Goal: Contribute content: Contribute content

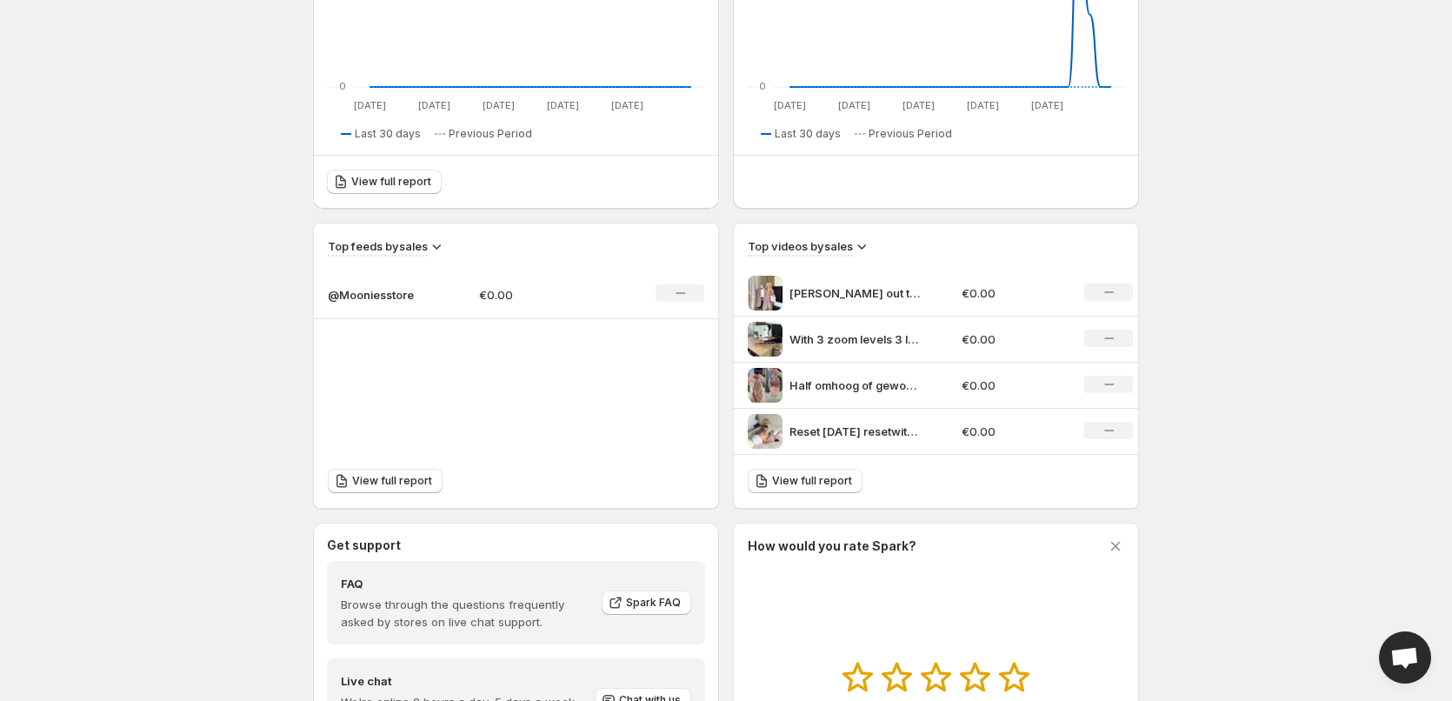
scroll to position [585, 0]
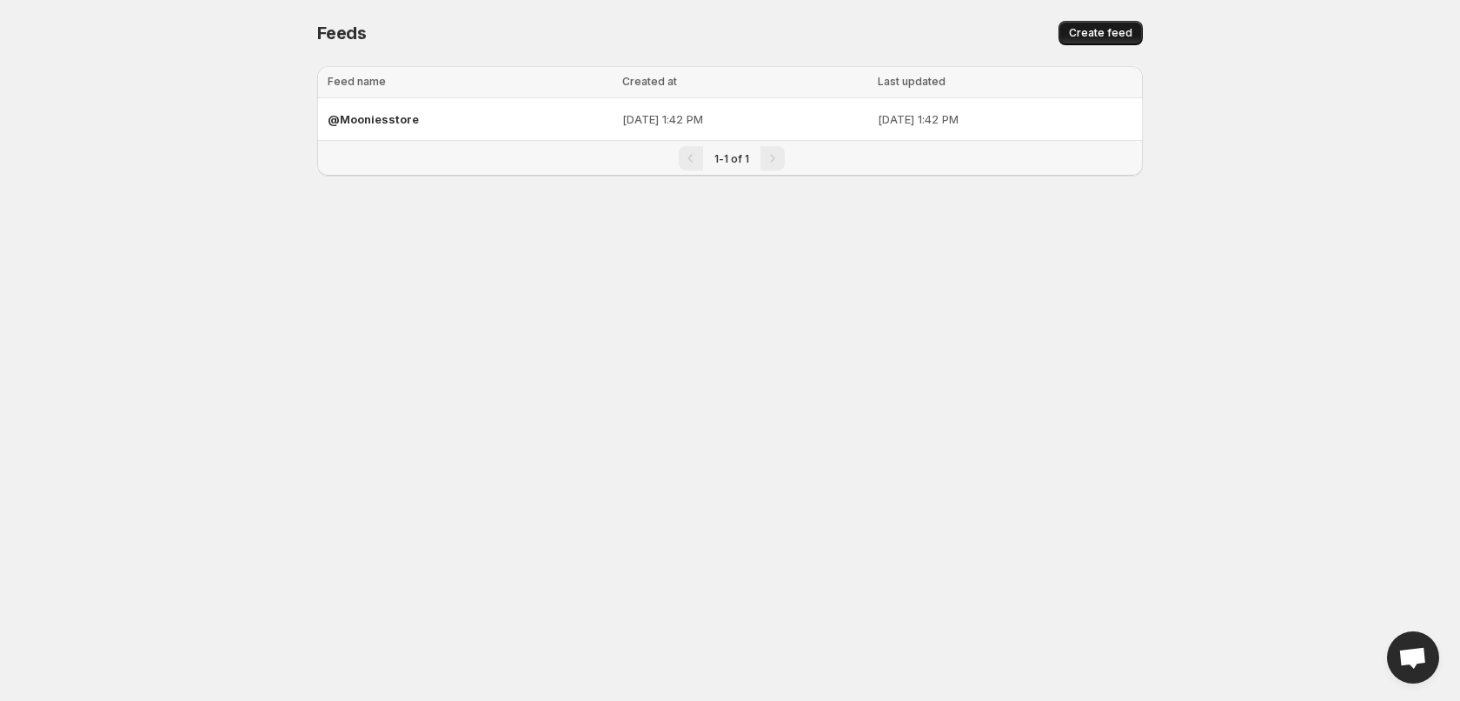
click at [1110, 40] on button "Create feed" at bounding box center [1101, 33] width 84 height 24
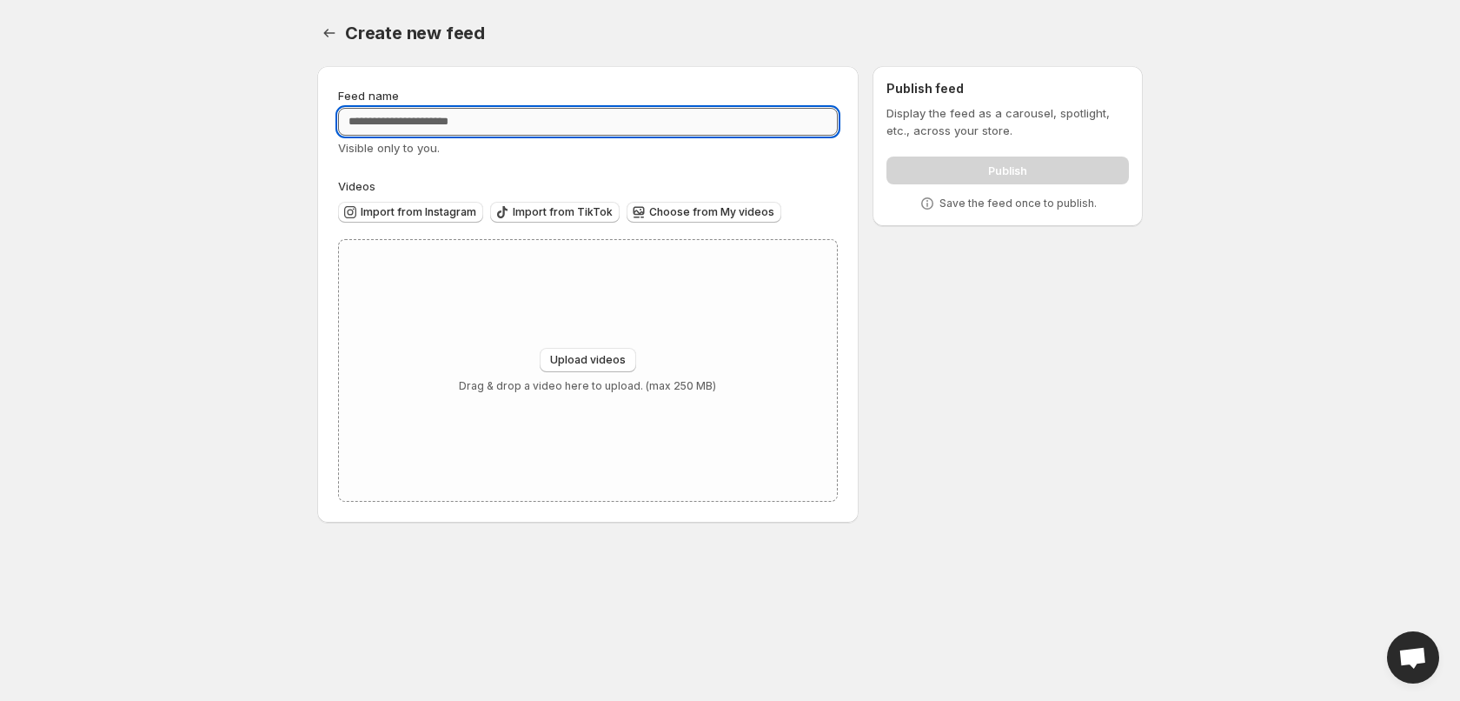
click at [416, 121] on input "Feed name" at bounding box center [588, 122] width 500 height 28
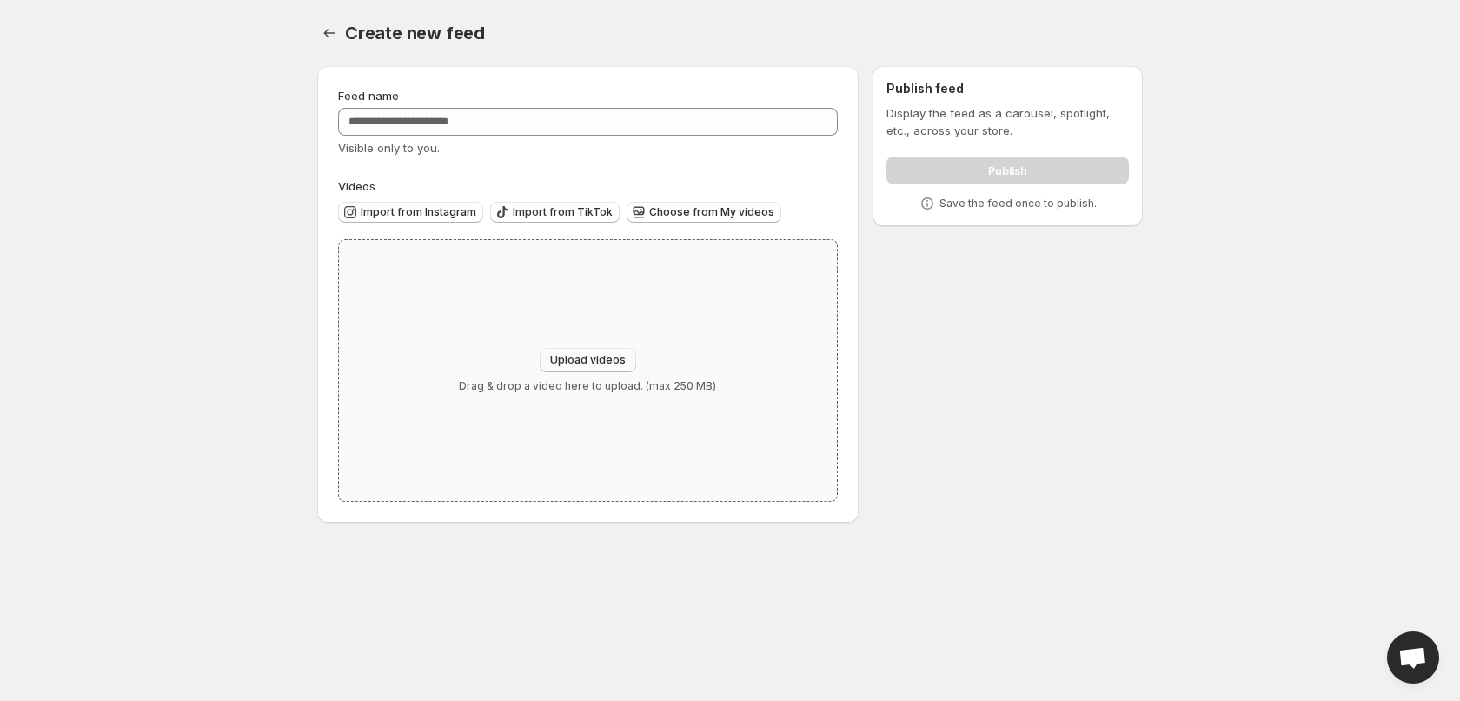
click at [587, 354] on span "Upload videos" at bounding box center [588, 360] width 76 height 14
type input "**********"
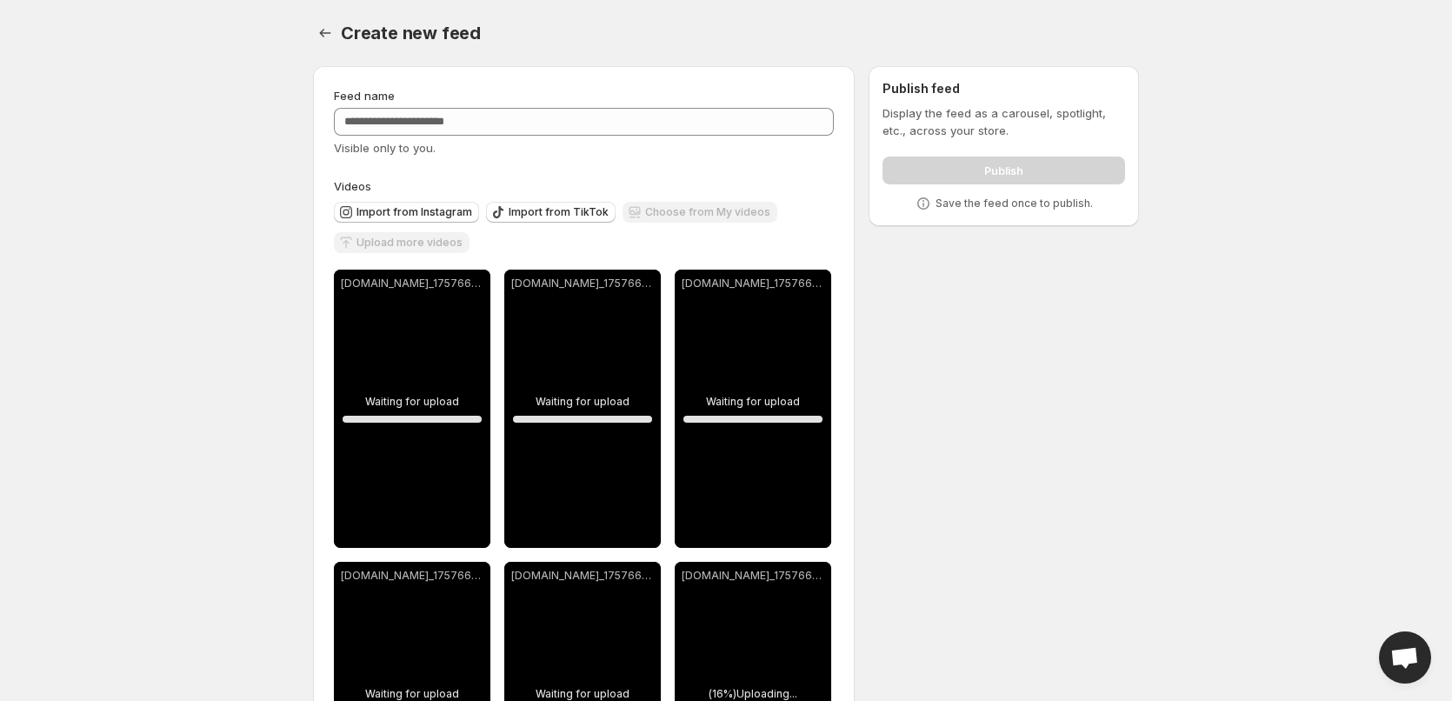
scroll to position [181, 0]
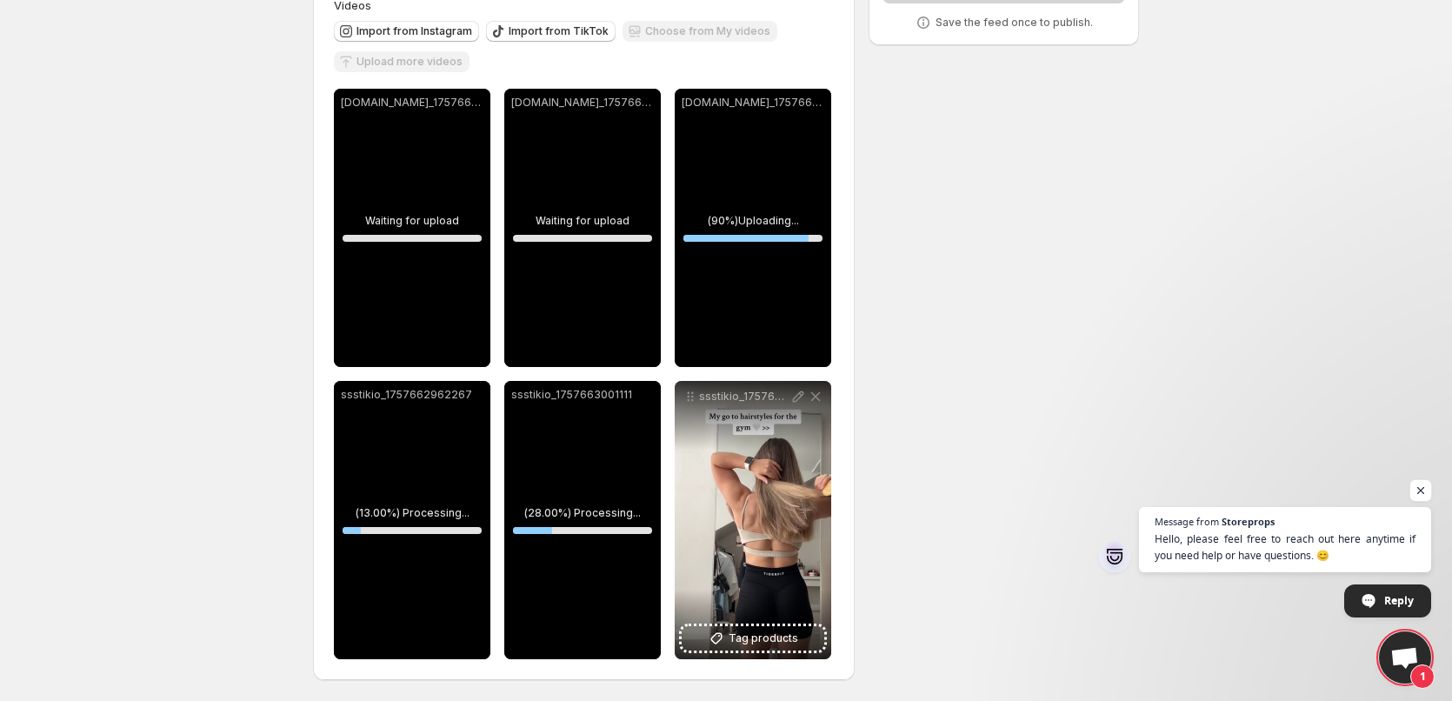
click at [1427, 493] on span "Open chat" at bounding box center [1421, 491] width 22 height 22
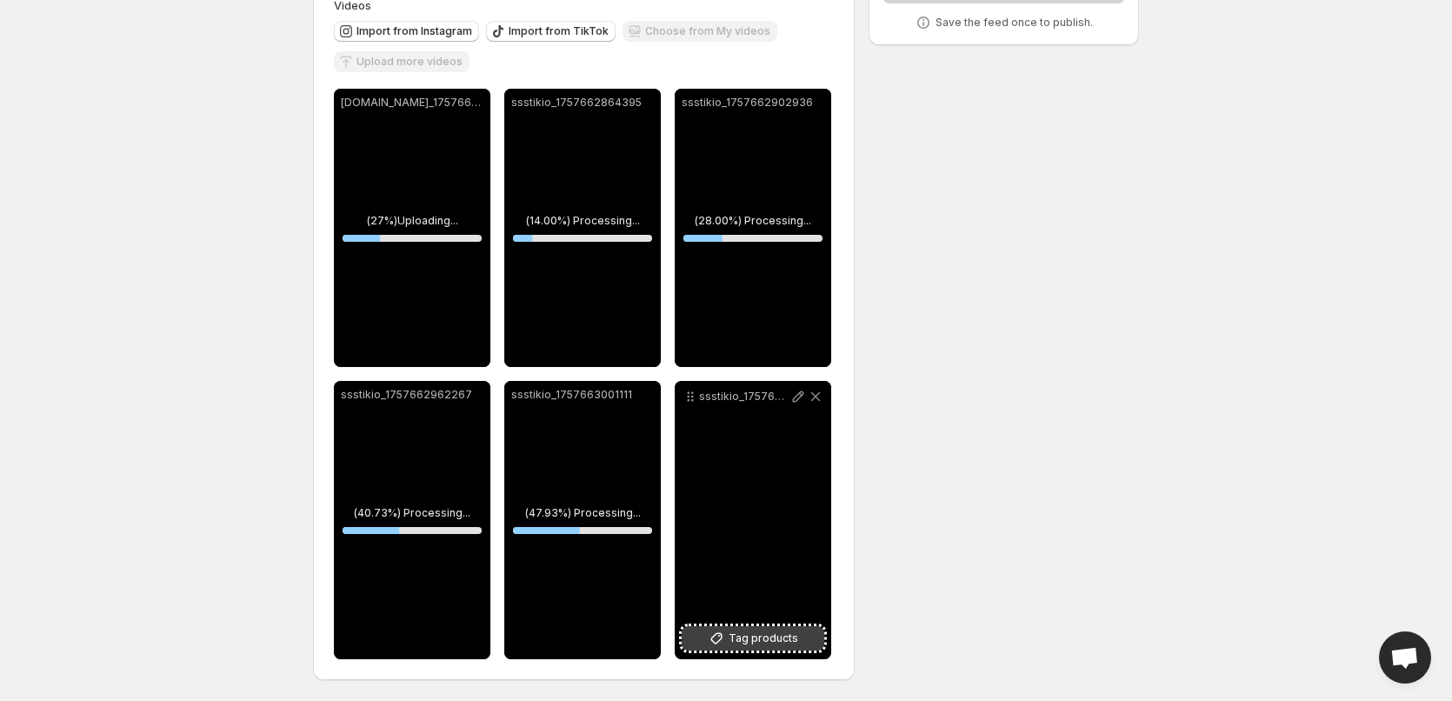
click at [772, 640] on span "Tag products" at bounding box center [763, 637] width 70 height 17
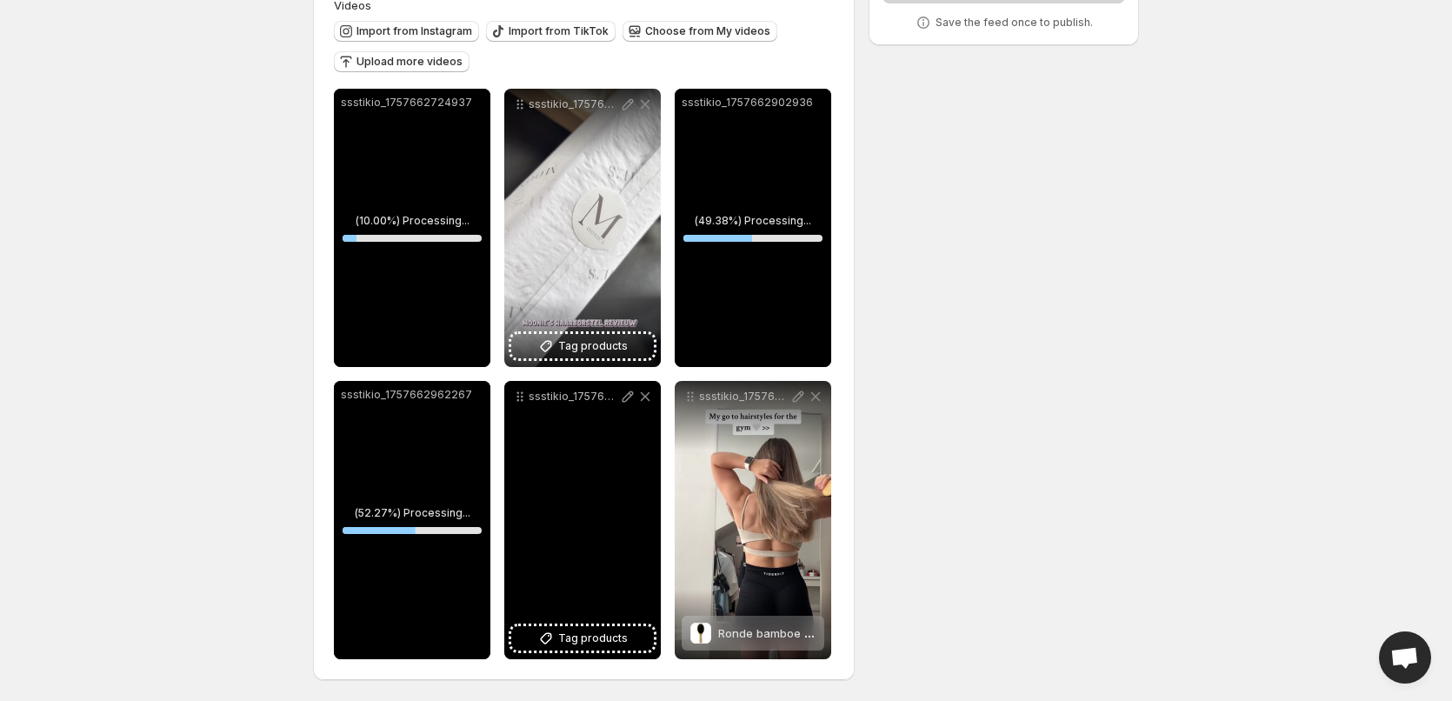
click at [562, 636] on span "Tag products" at bounding box center [593, 637] width 70 height 17
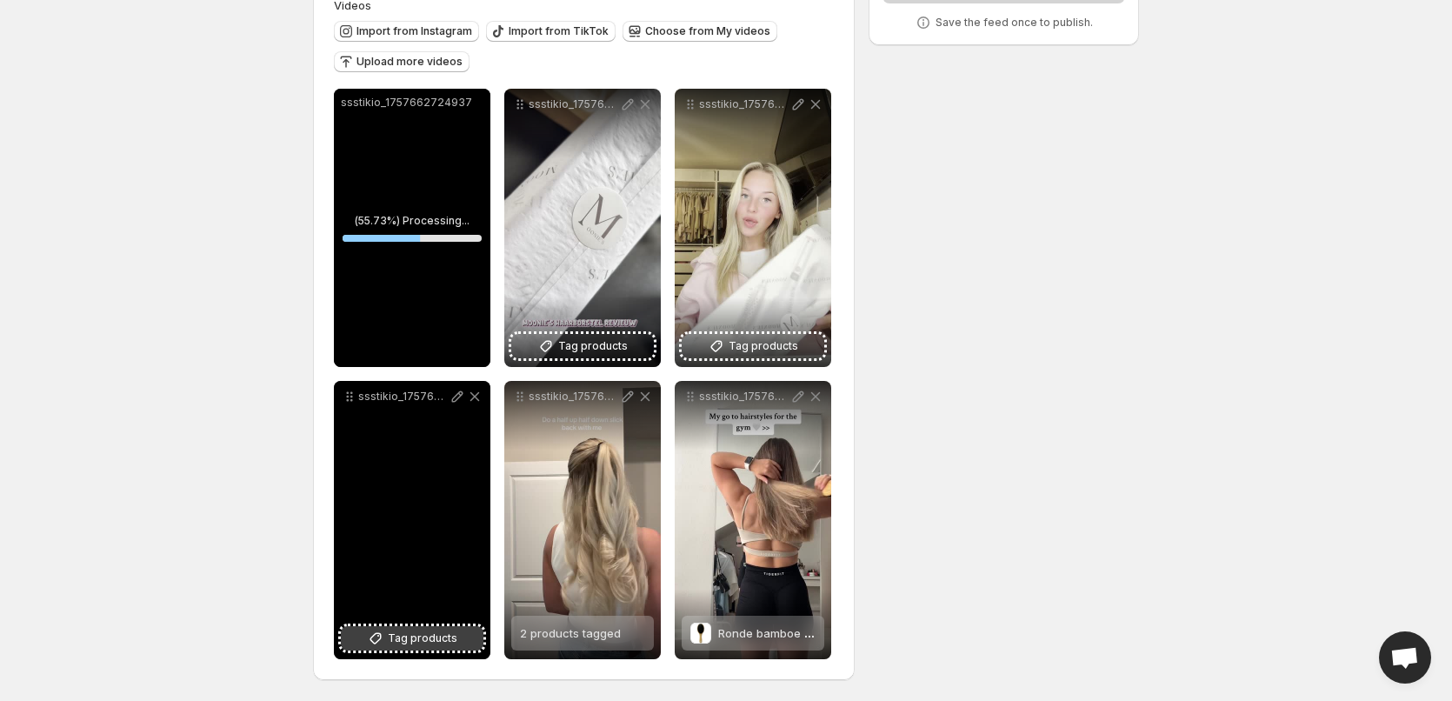
click at [421, 633] on span "Tag products" at bounding box center [423, 637] width 70 height 17
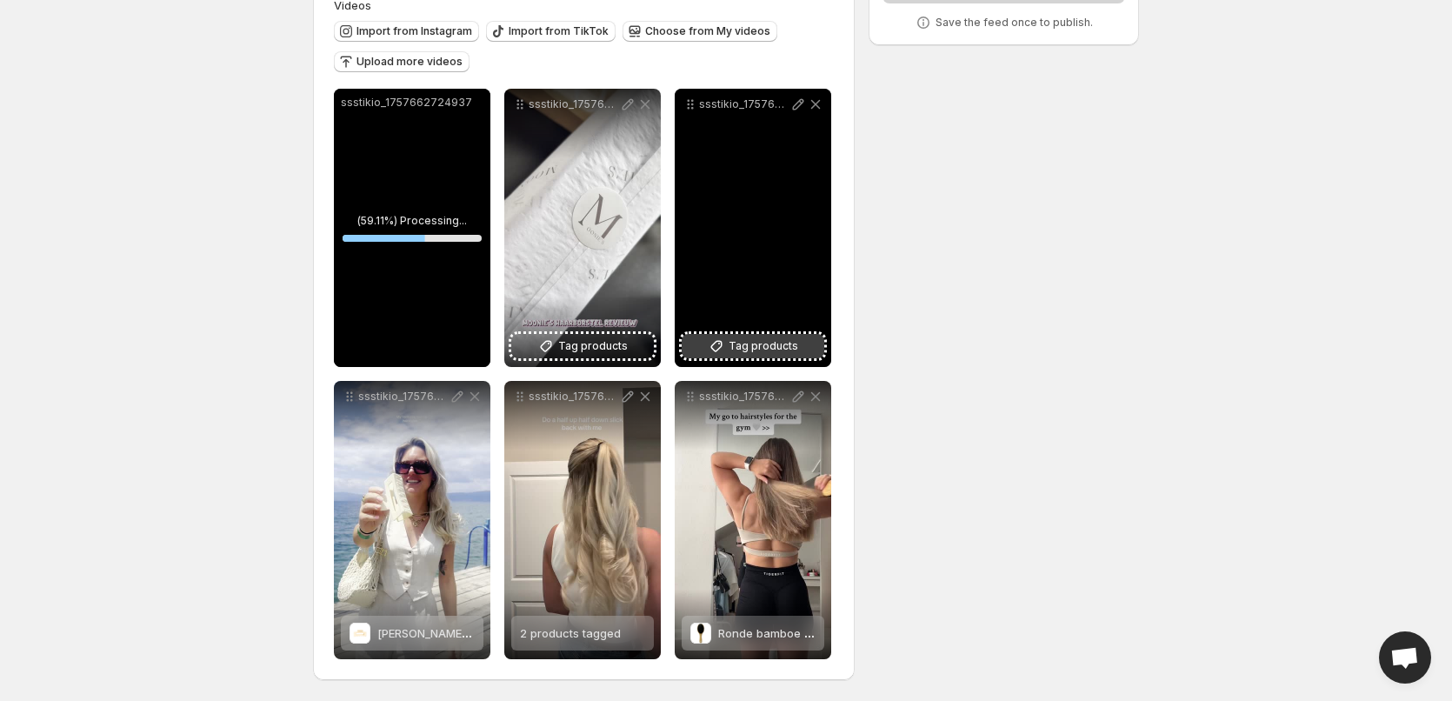
click at [725, 343] on icon at bounding box center [716, 345] width 17 height 17
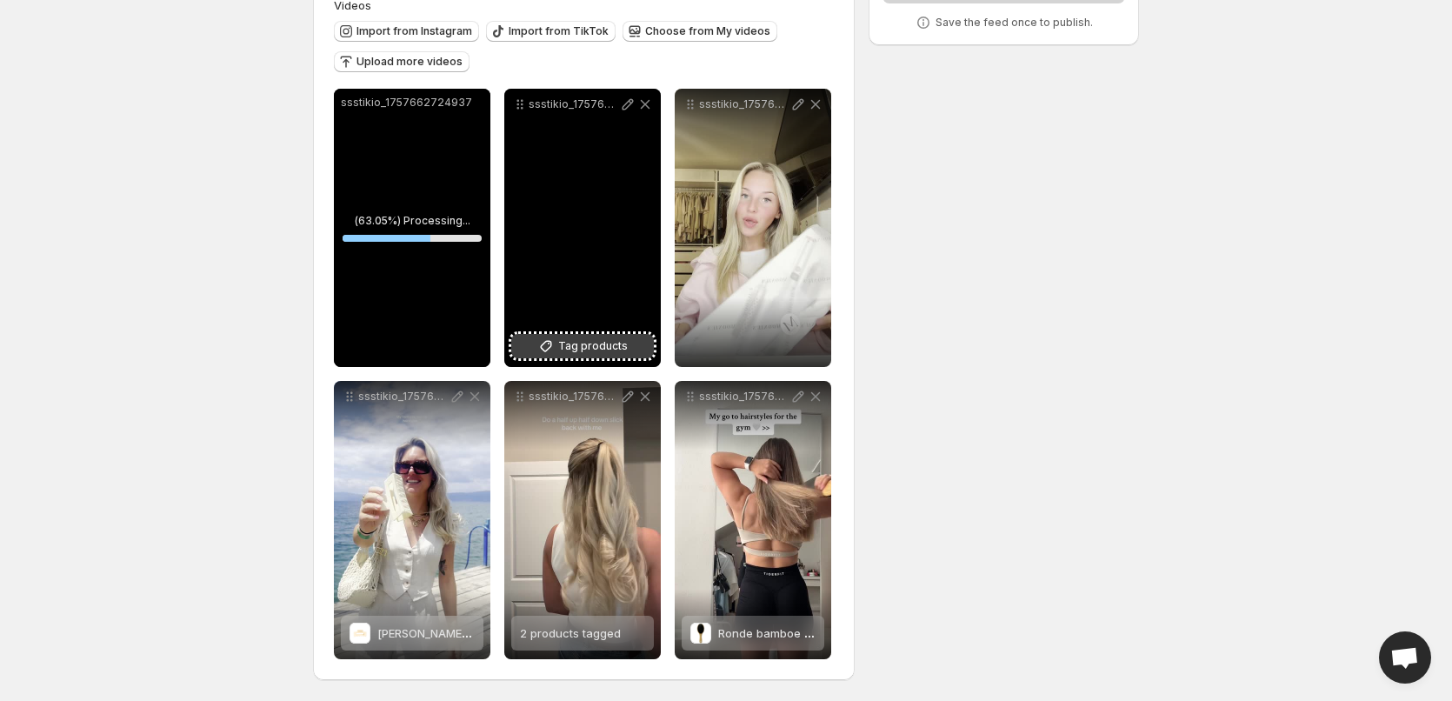
click at [612, 343] on span "Tag products" at bounding box center [593, 345] width 70 height 17
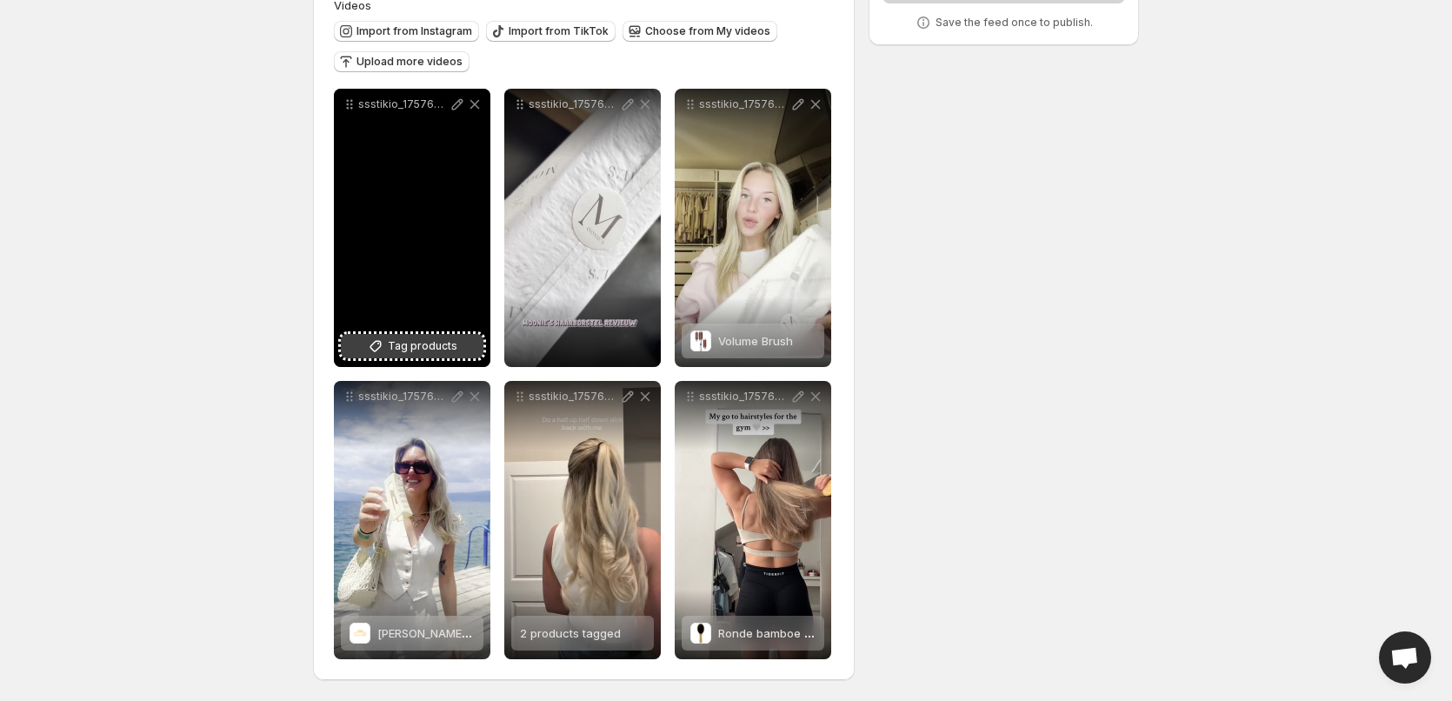
click at [418, 336] on button "Tag products" at bounding box center [412, 346] width 143 height 24
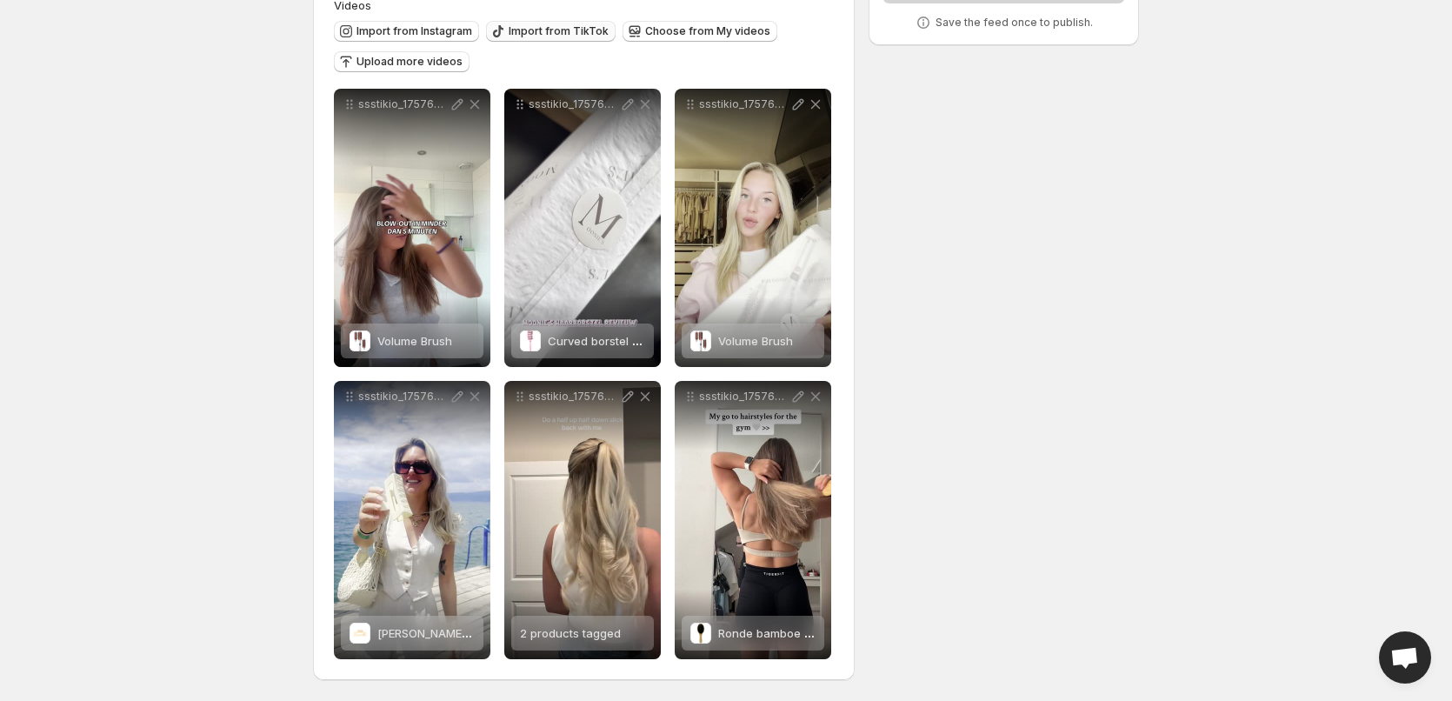
click at [573, 33] on span "Import from TikTok" at bounding box center [559, 31] width 100 height 14
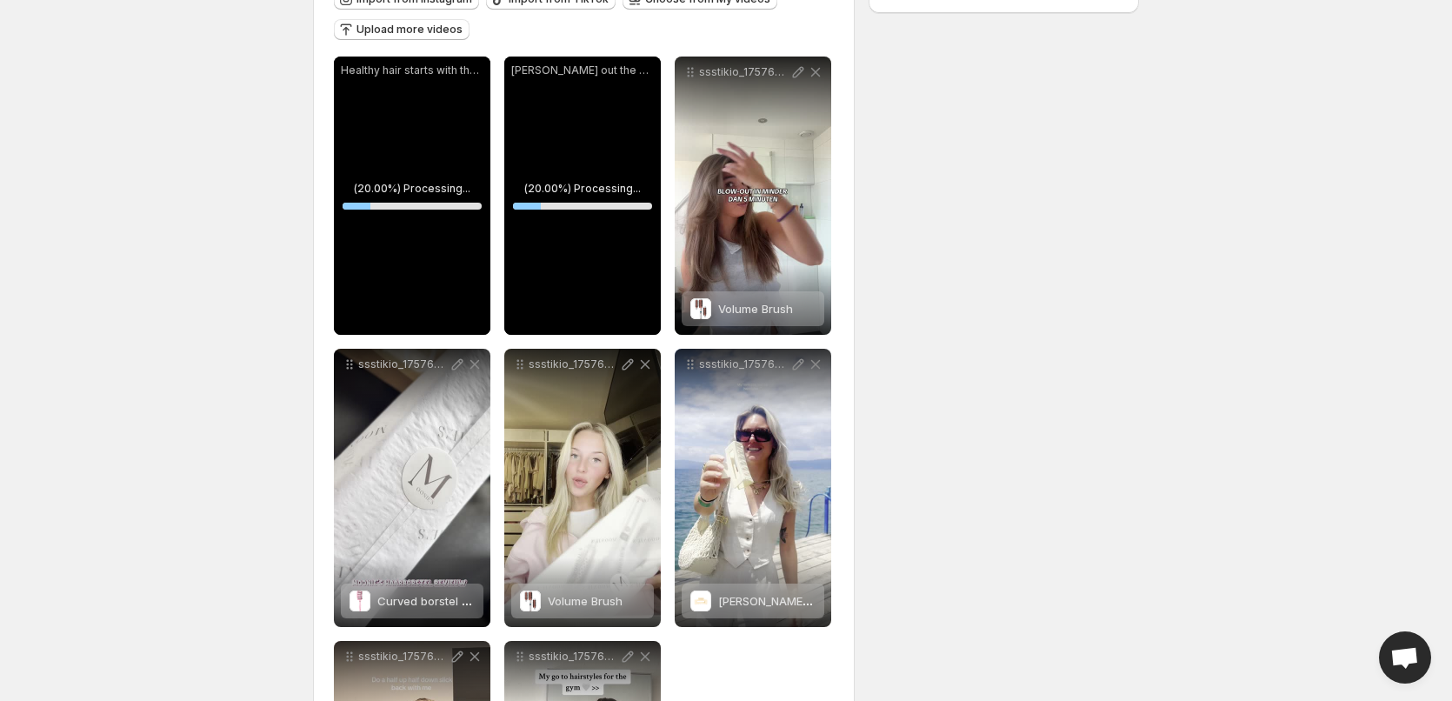
scroll to position [38, 0]
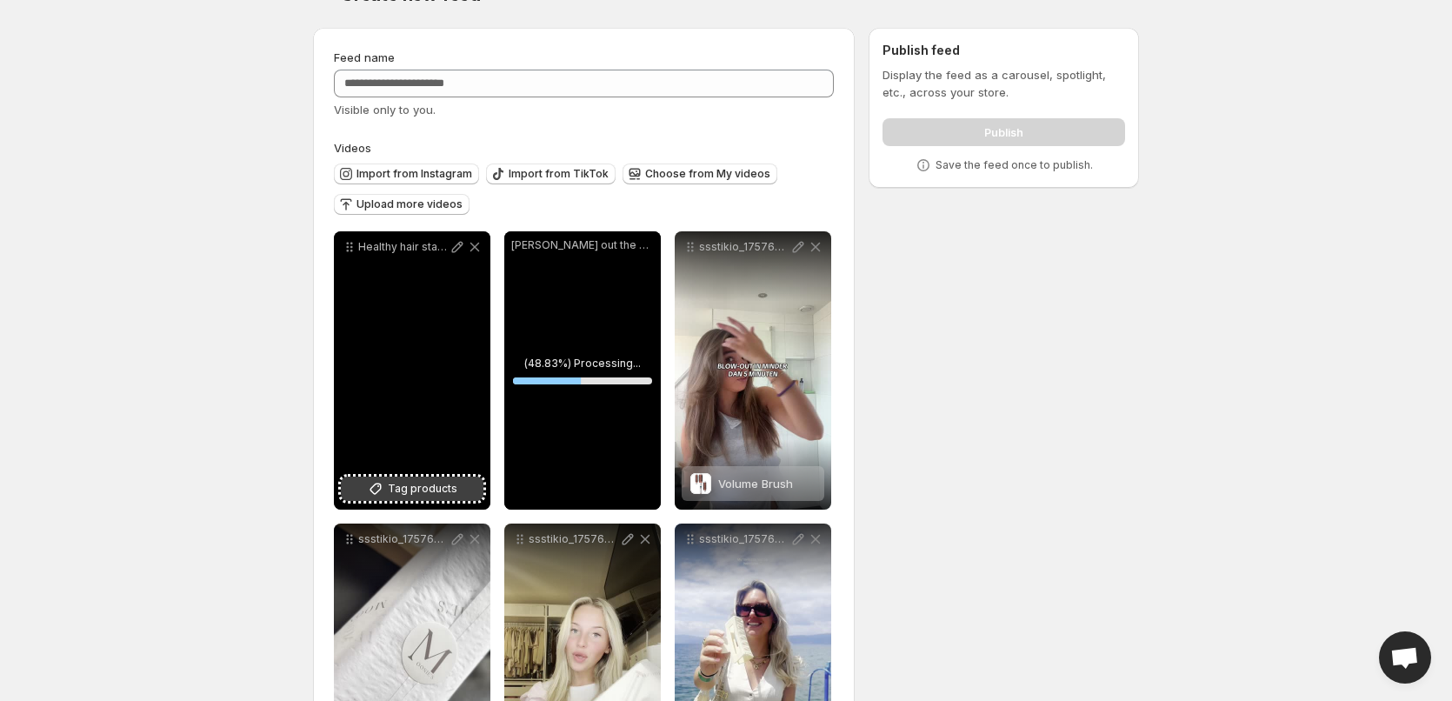
click at [433, 480] on span "Tag products" at bounding box center [423, 488] width 70 height 17
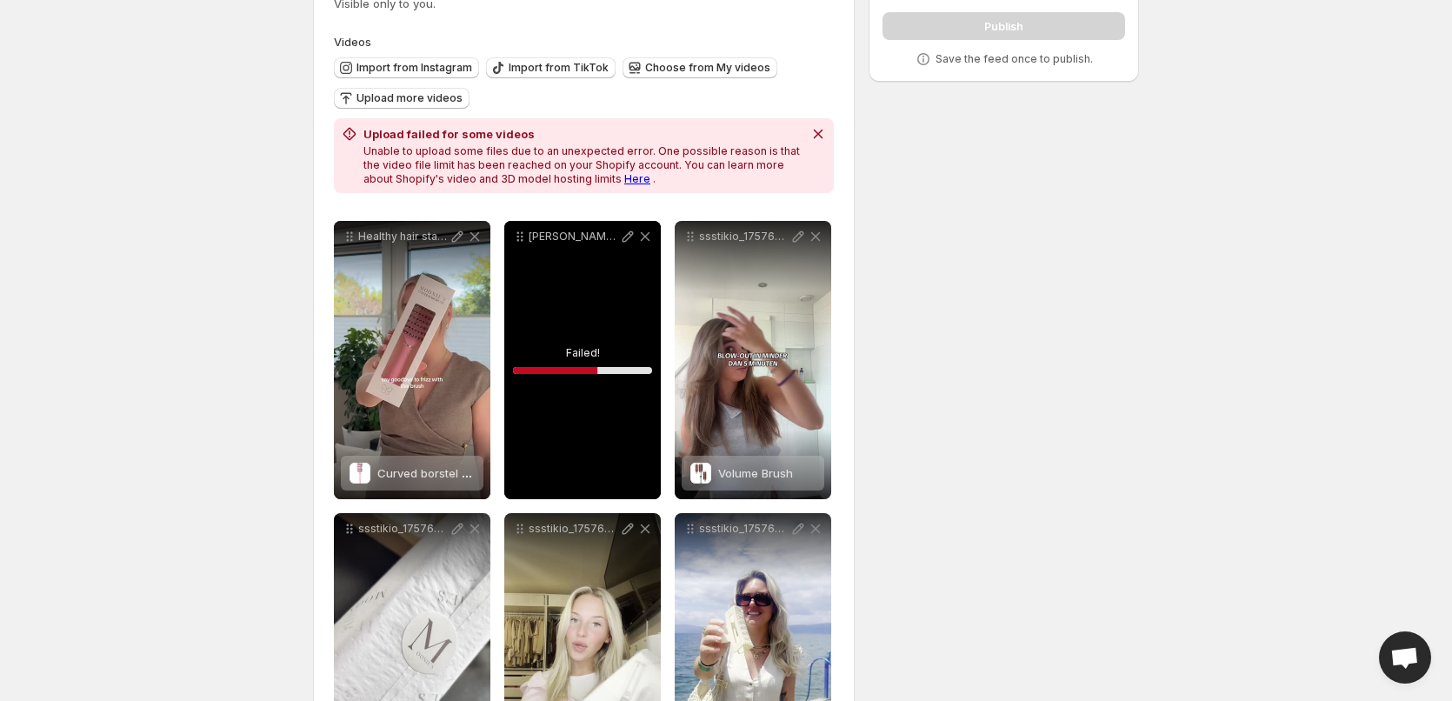
scroll to position [134, 0]
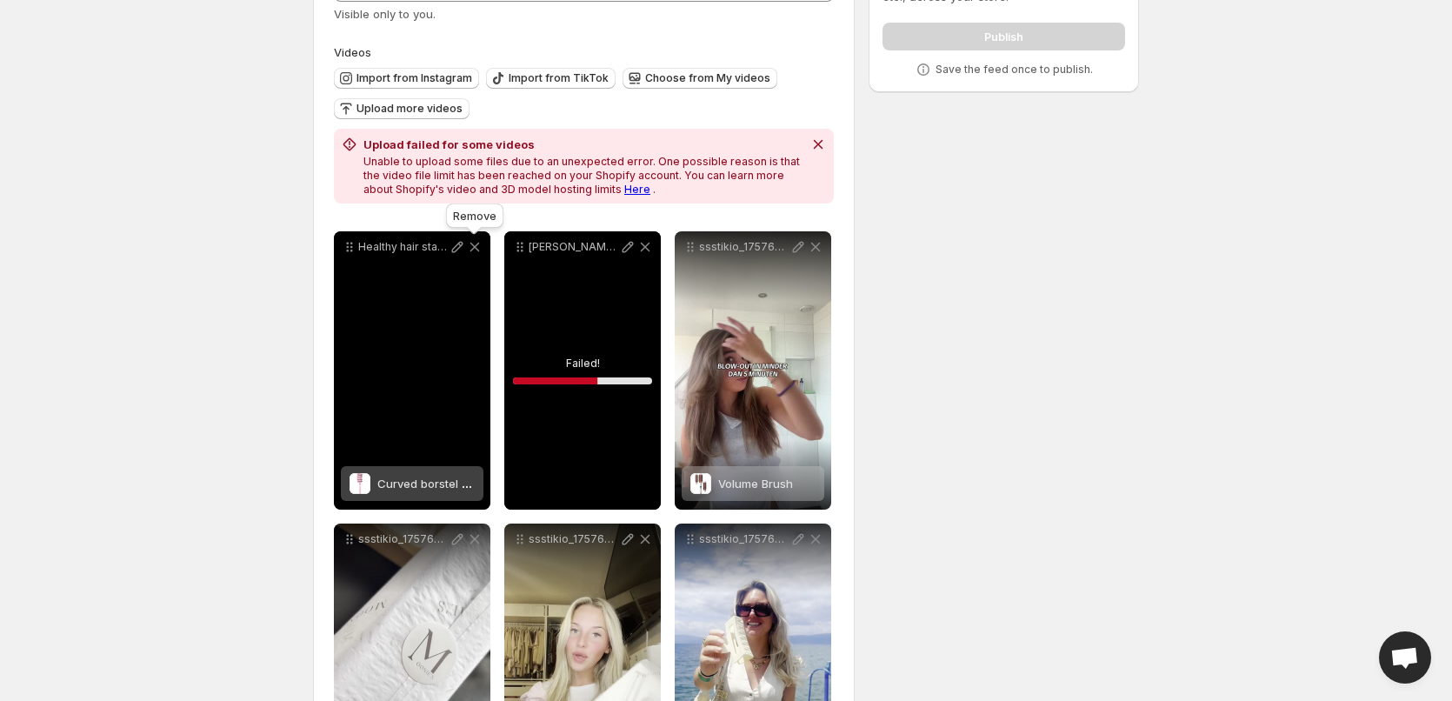
click at [479, 251] on icon at bounding box center [475, 248] width 10 height 10
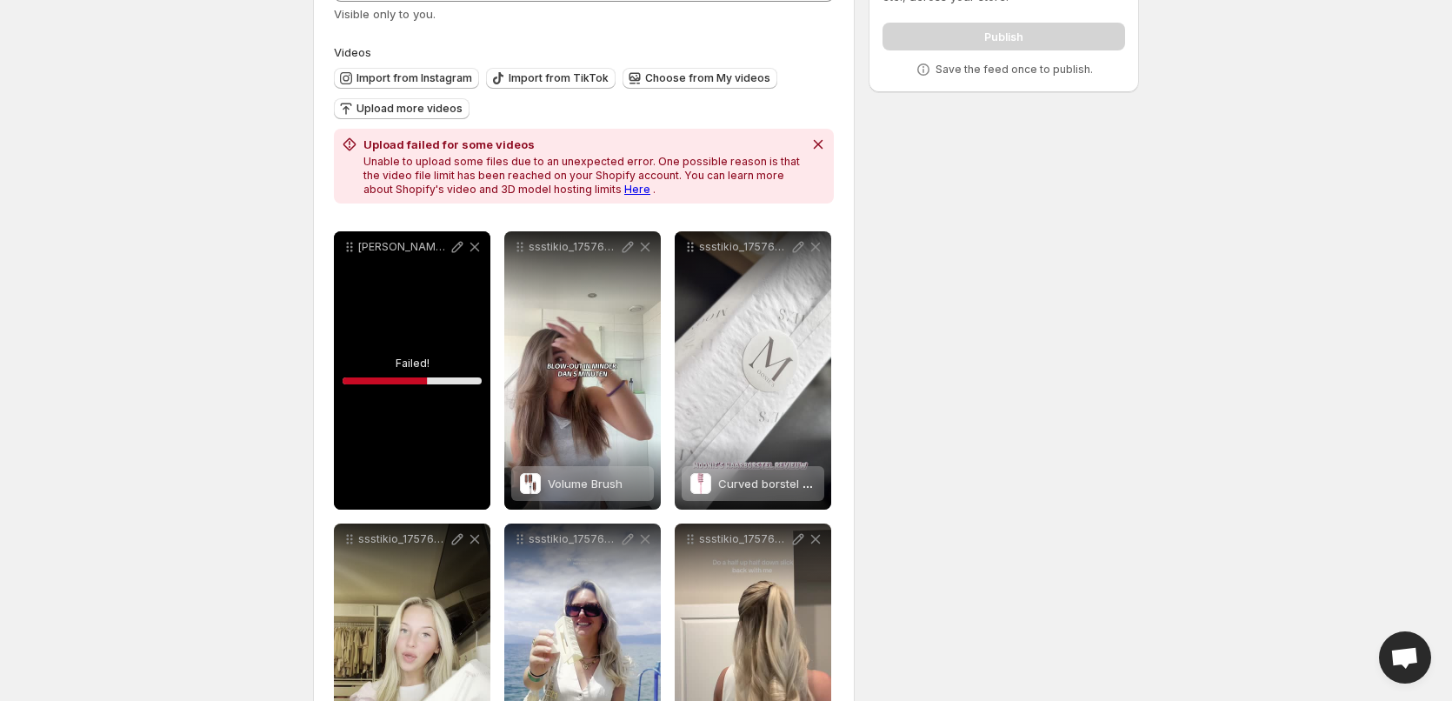
click at [422, 339] on div "[PERSON_NAME] out the door but still want your hair to look cute Our Bamboo Bru…" at bounding box center [412, 370] width 156 height 278
click at [813, 139] on icon "Dismiss notification" at bounding box center [817, 144] width 17 height 17
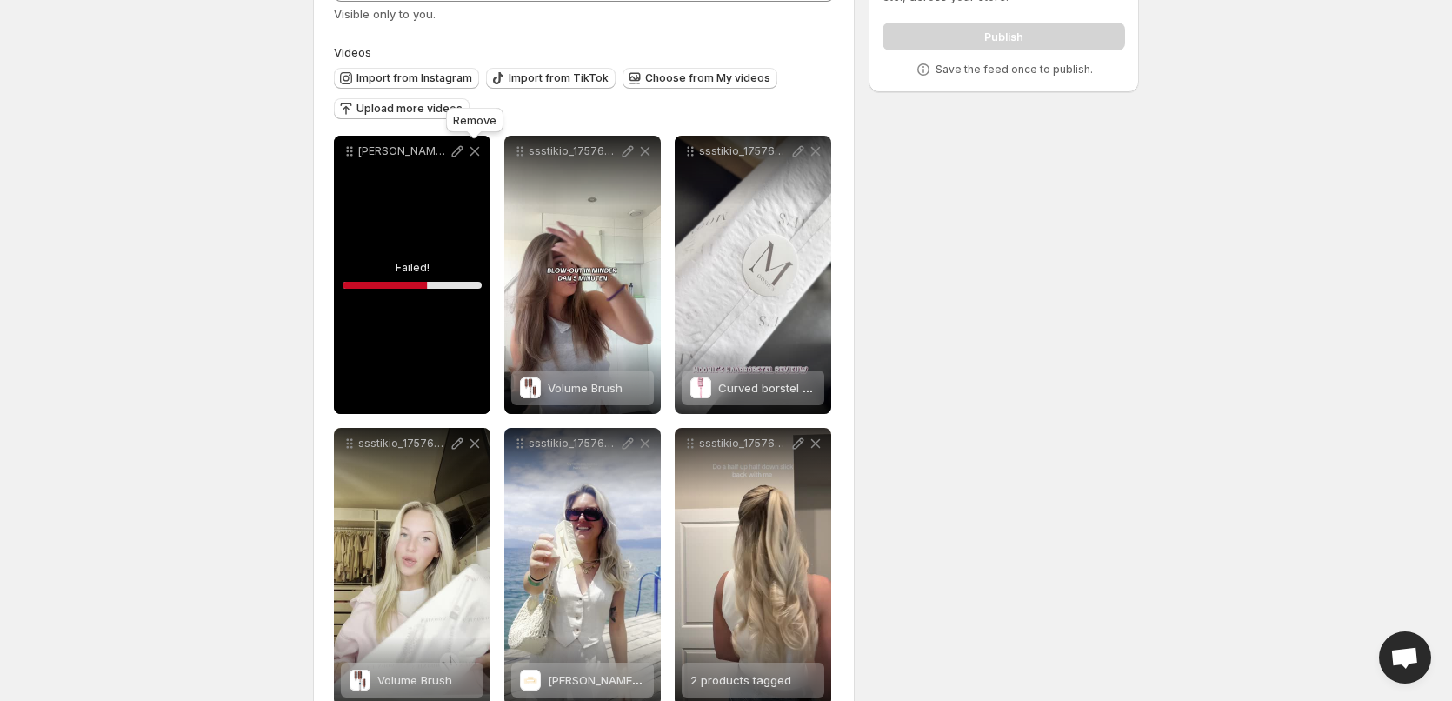
click at [472, 148] on icon at bounding box center [475, 152] width 10 height 10
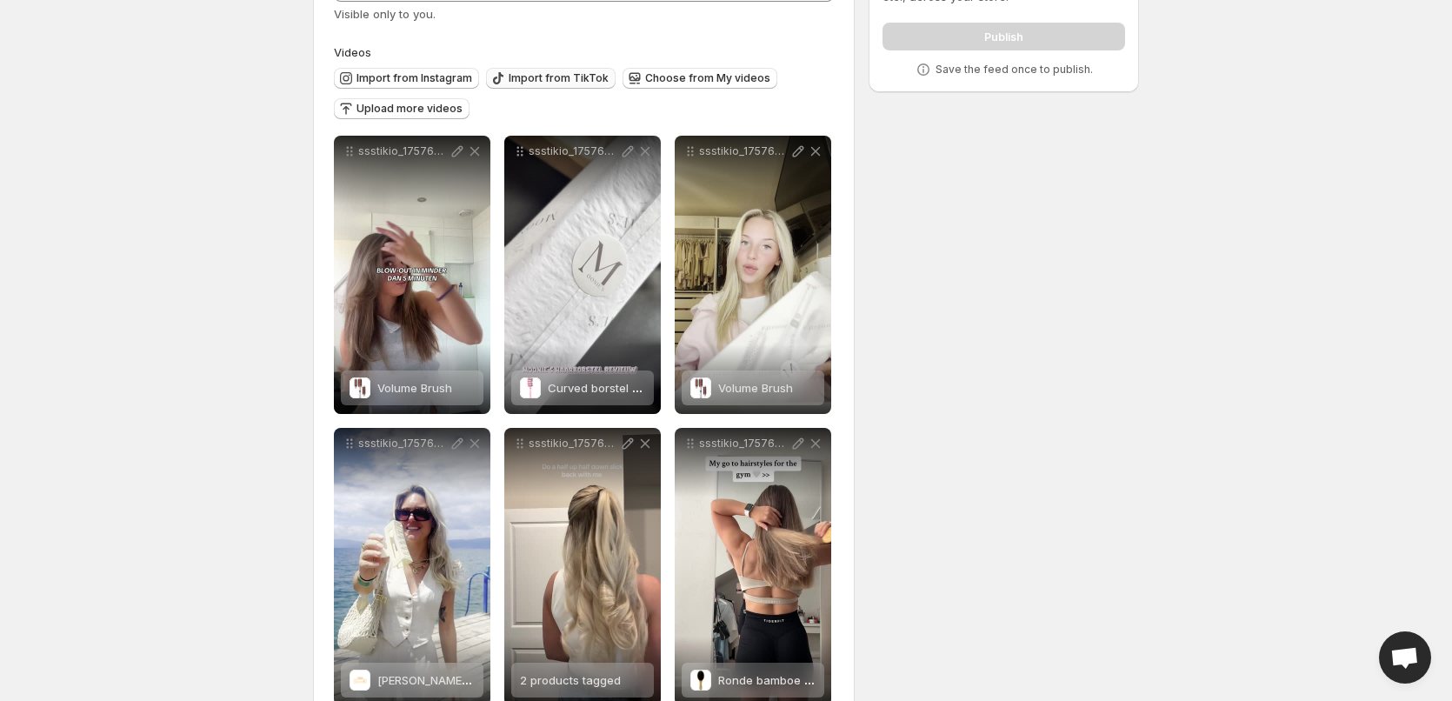
click at [522, 85] on button "Import from TikTok" at bounding box center [551, 78] width 130 height 21
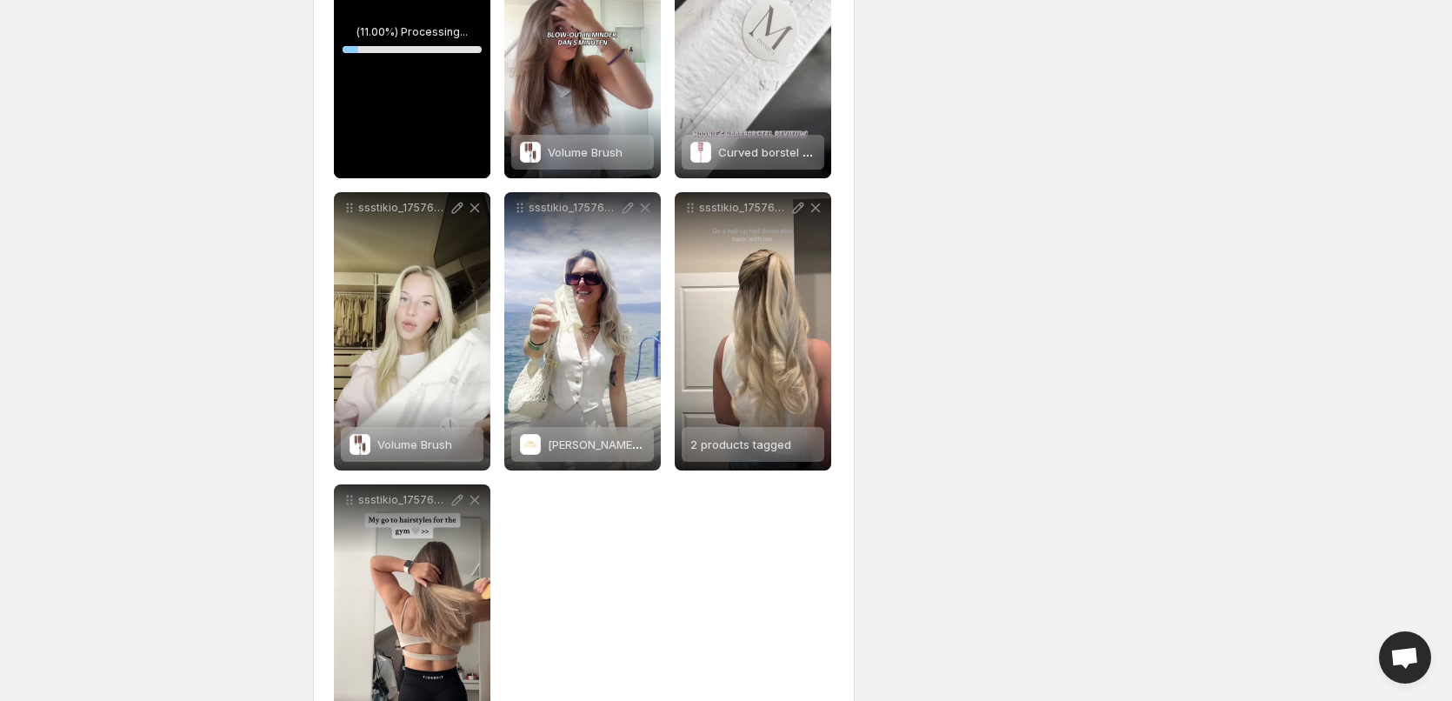
scroll to position [125, 0]
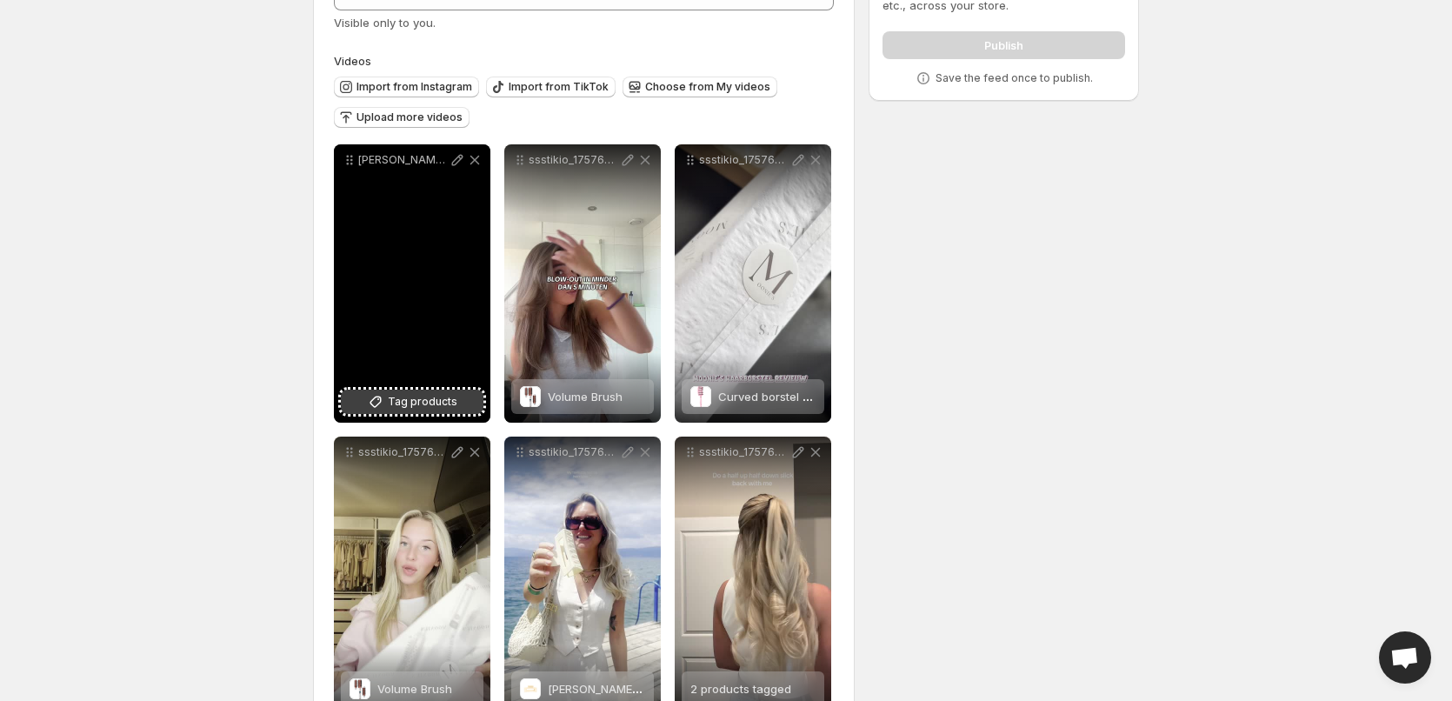
click at [384, 407] on icon at bounding box center [375, 401] width 17 height 17
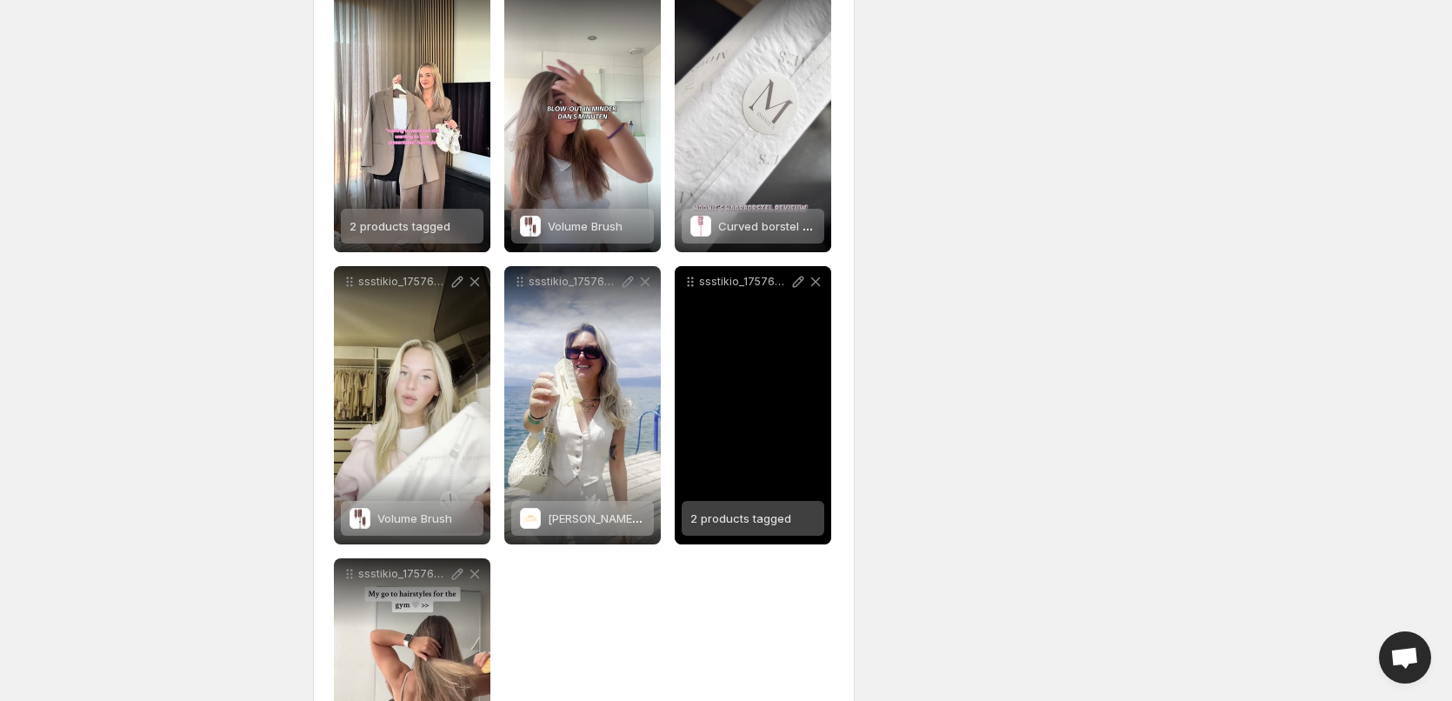
scroll to position [38, 0]
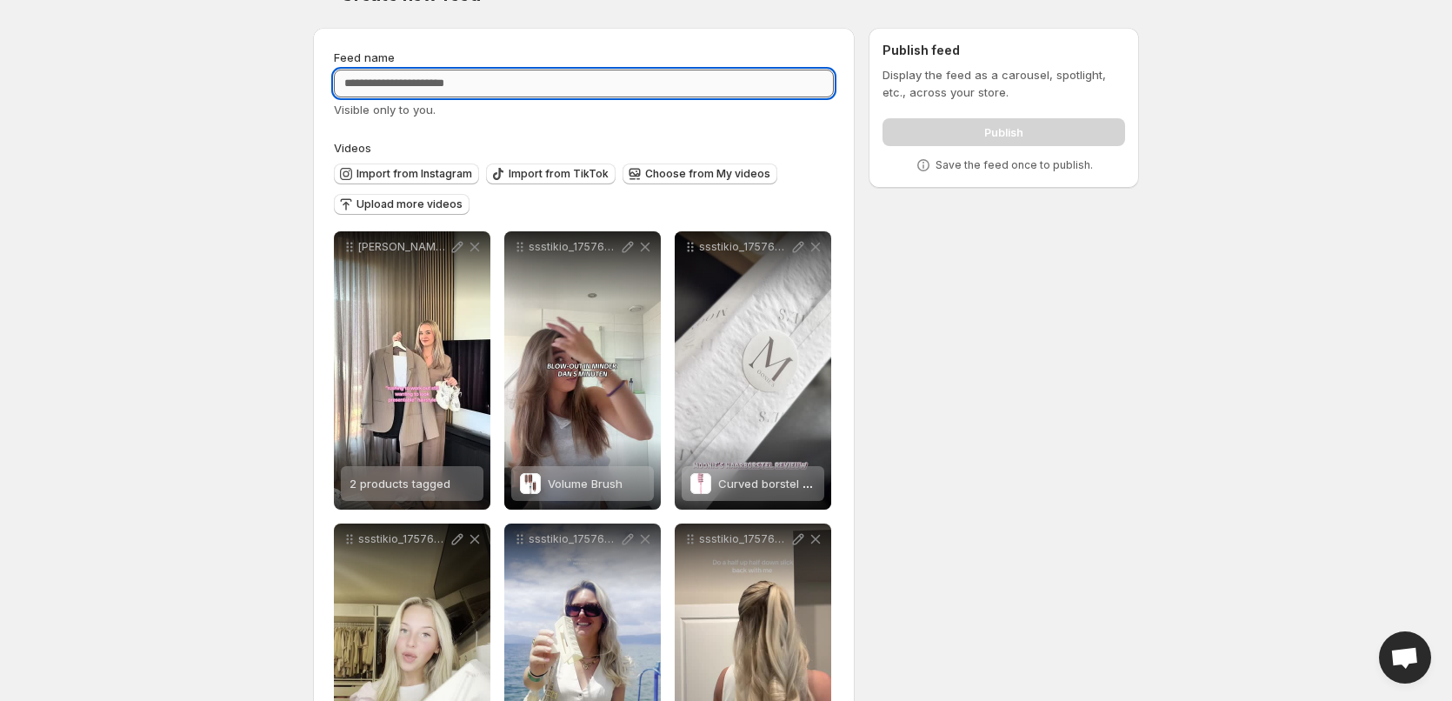
click at [422, 93] on input "Feed name" at bounding box center [584, 84] width 500 height 28
type input "******"
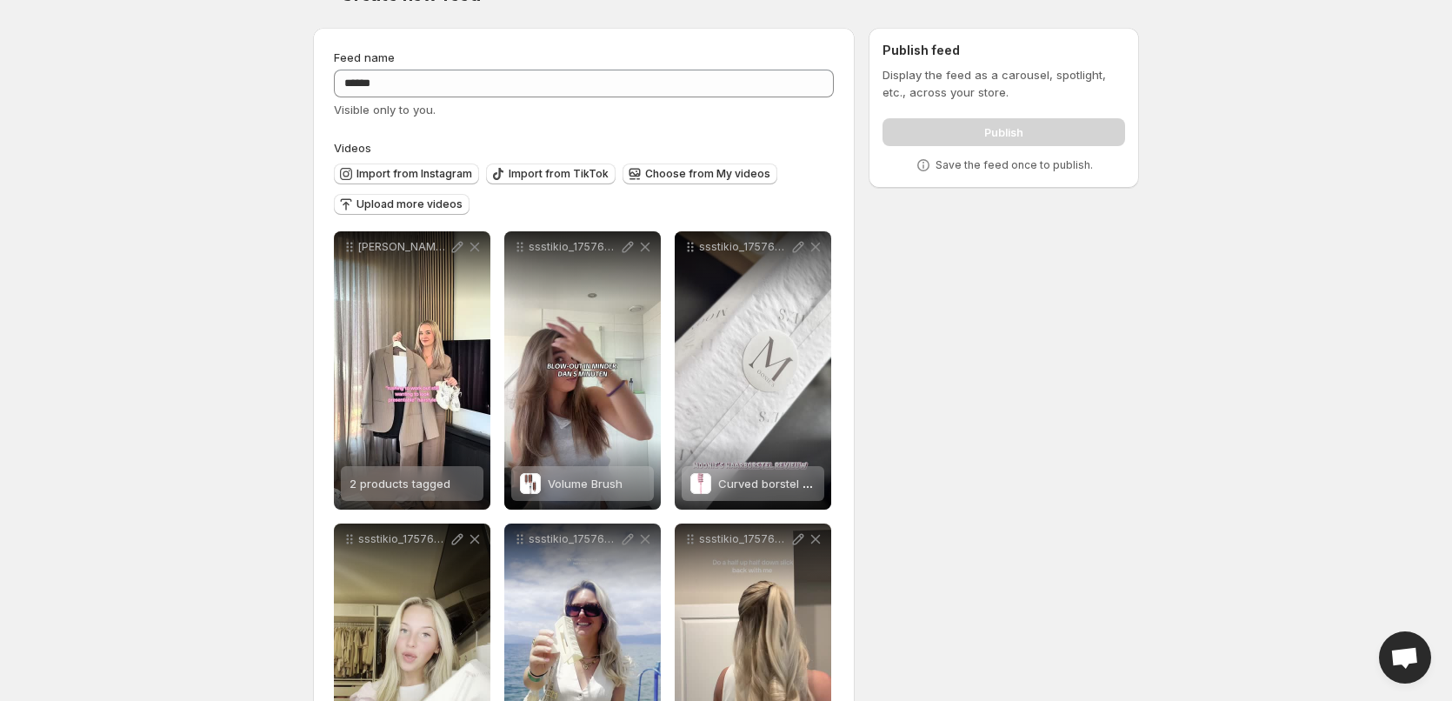
scroll to position [0, 0]
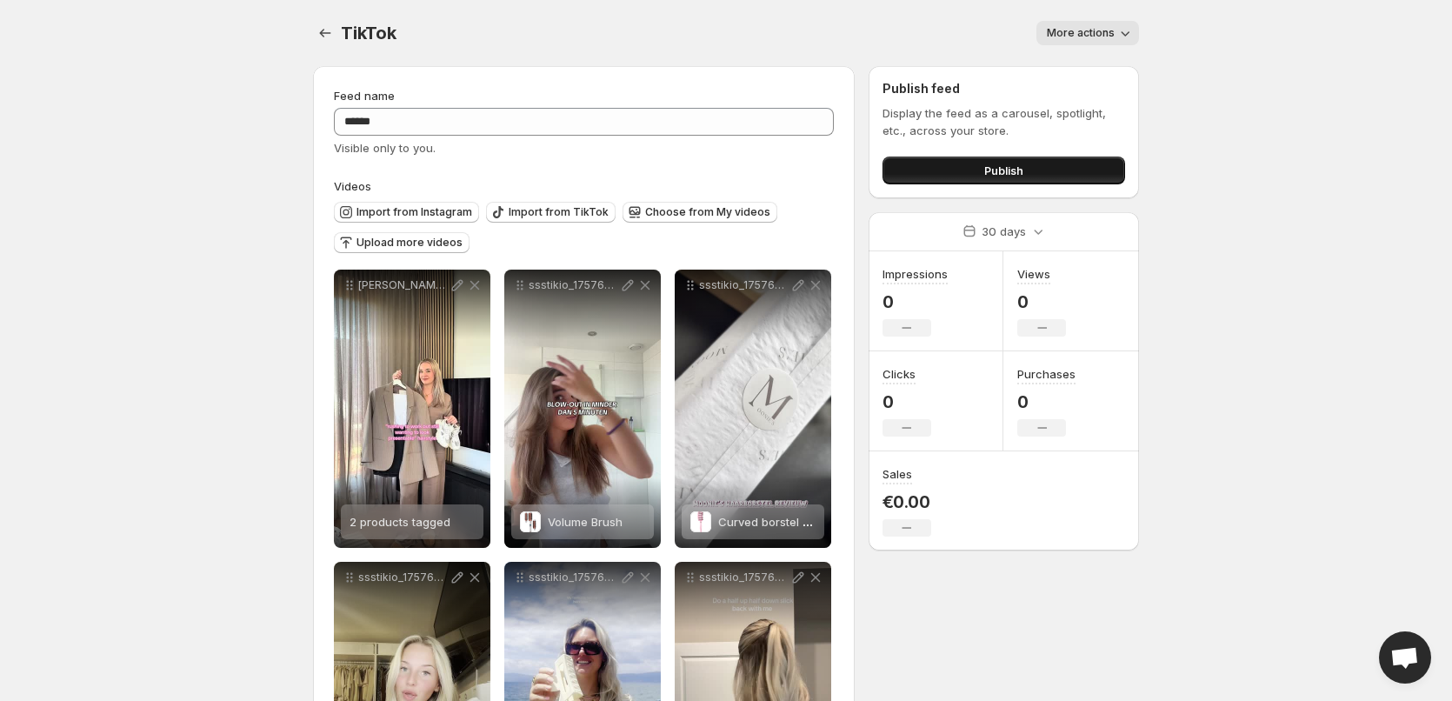
click at [1001, 172] on span "Publish" at bounding box center [1003, 170] width 39 height 17
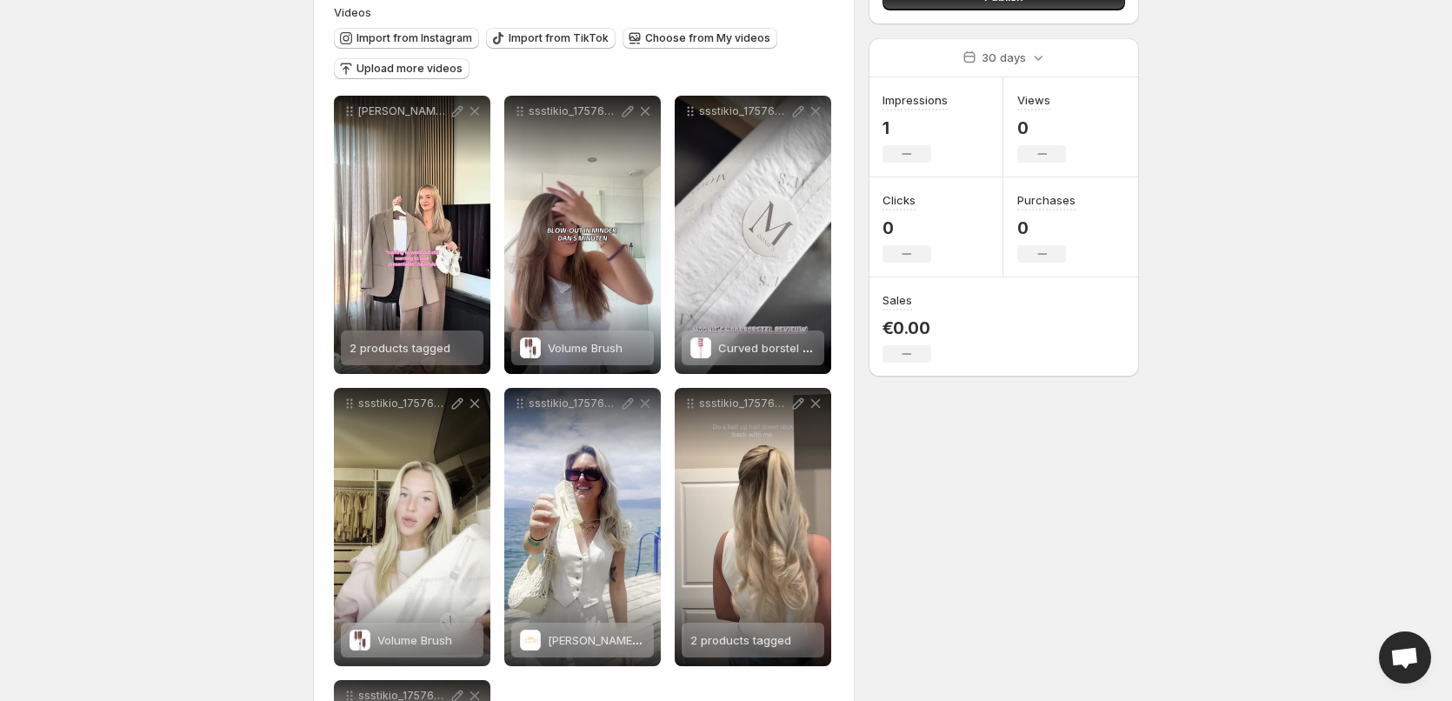
scroll to position [473, 0]
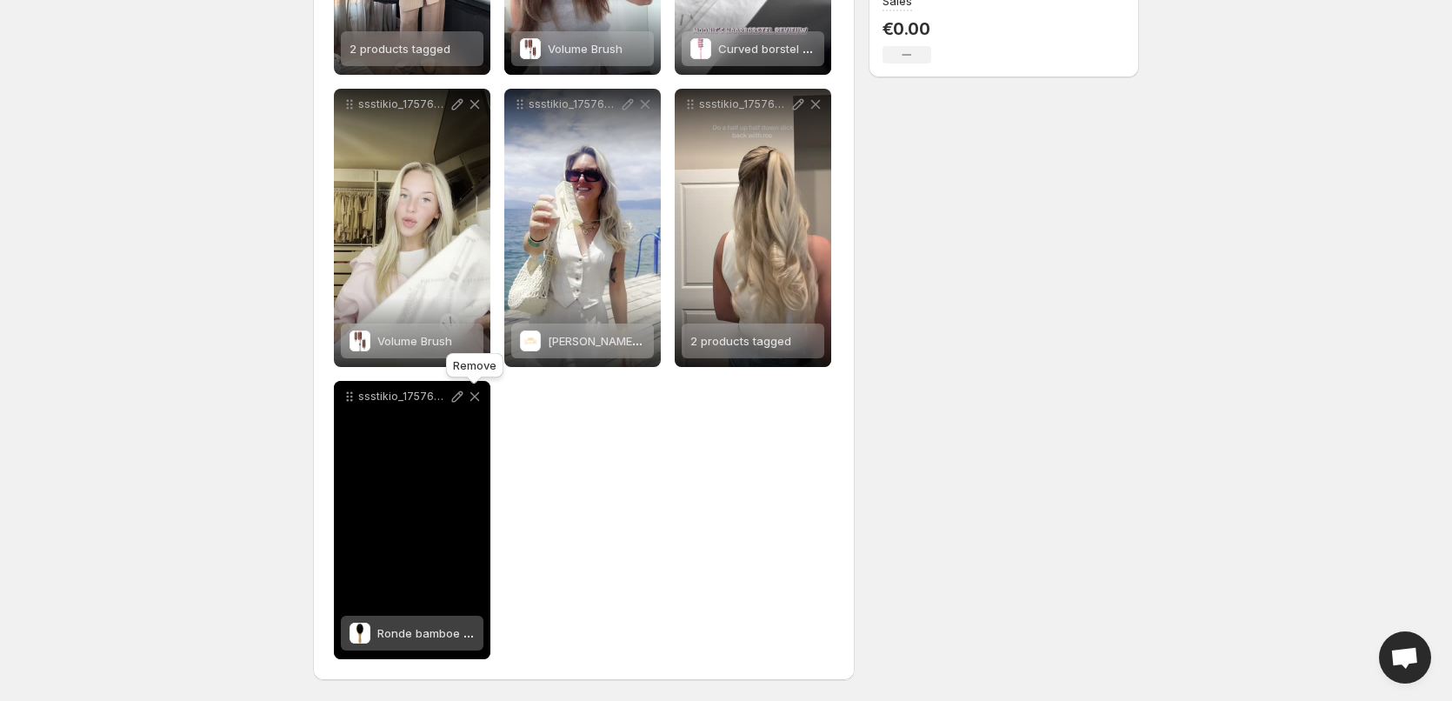
click at [473, 396] on icon at bounding box center [474, 396] width 17 height 17
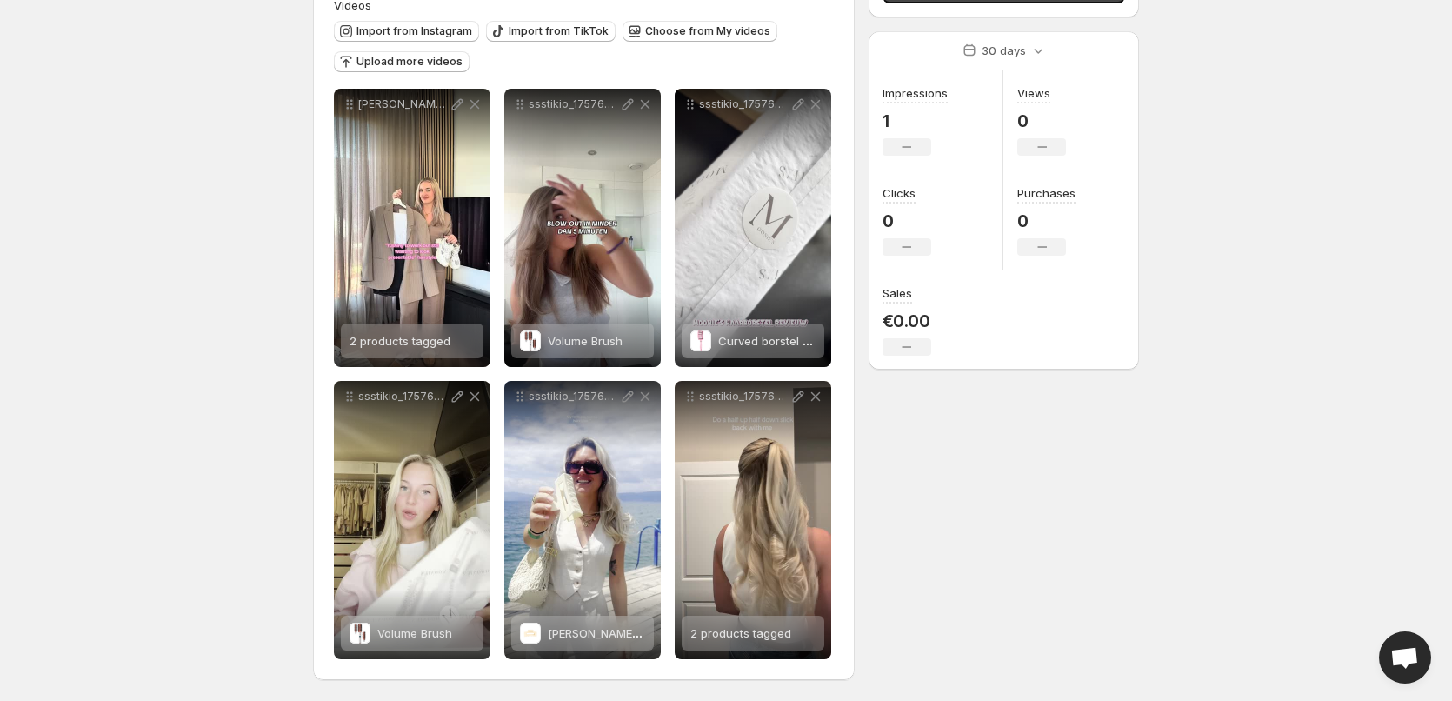
scroll to position [0, 0]
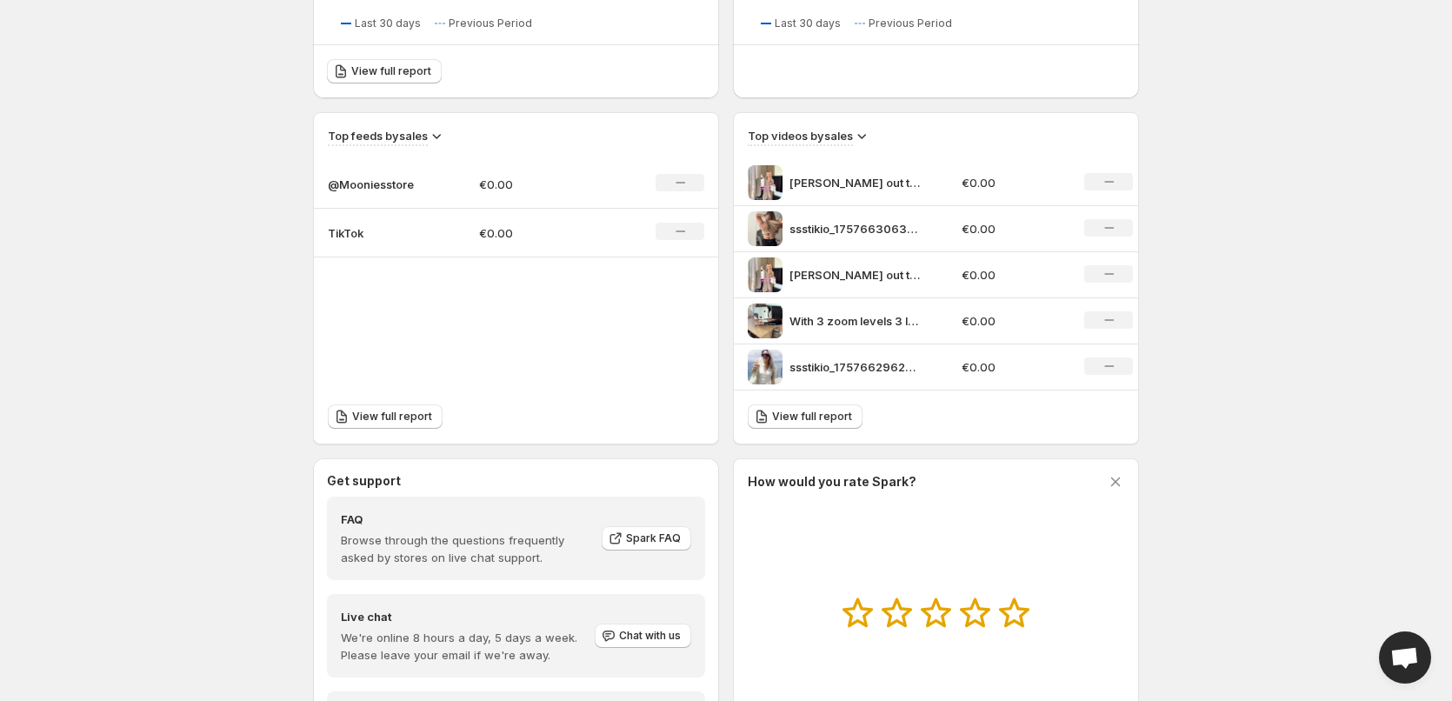
scroll to position [522, 0]
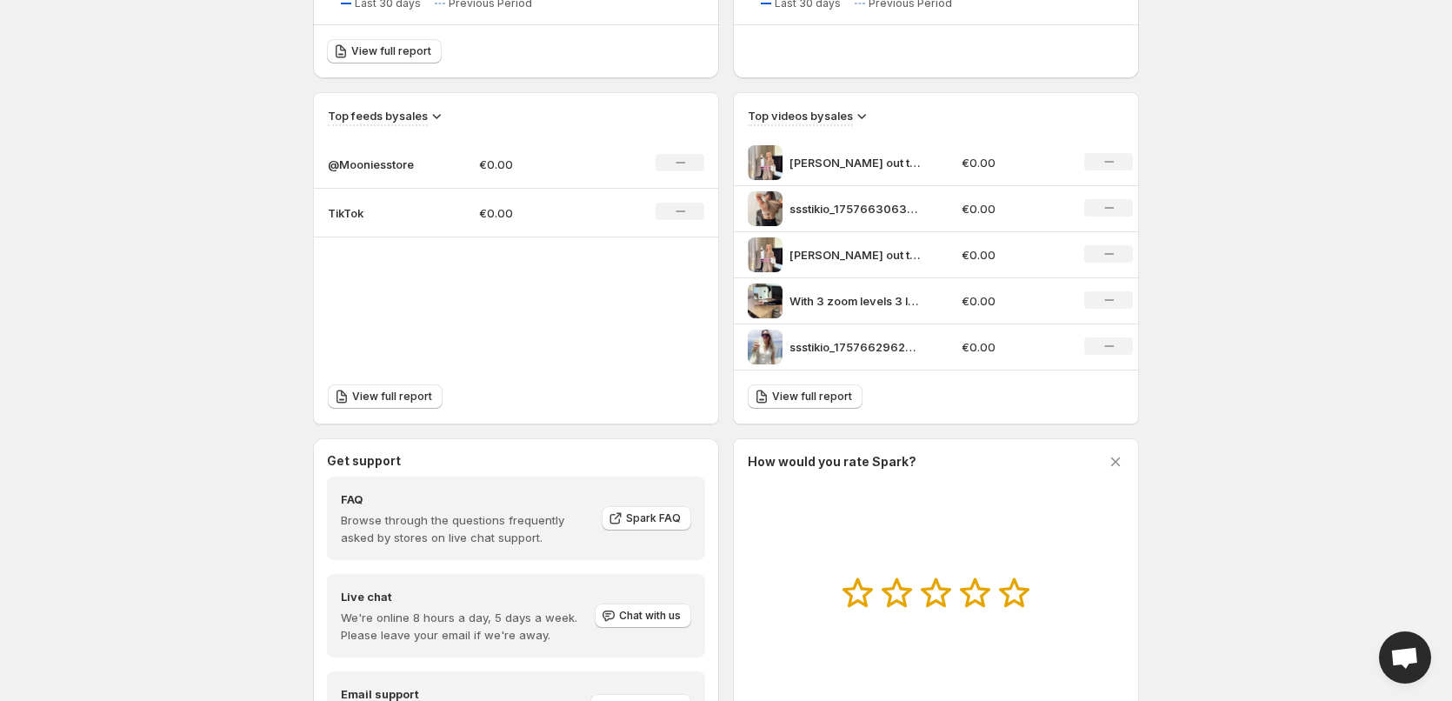
click at [349, 221] on p "TikTok" at bounding box center [371, 212] width 87 height 17
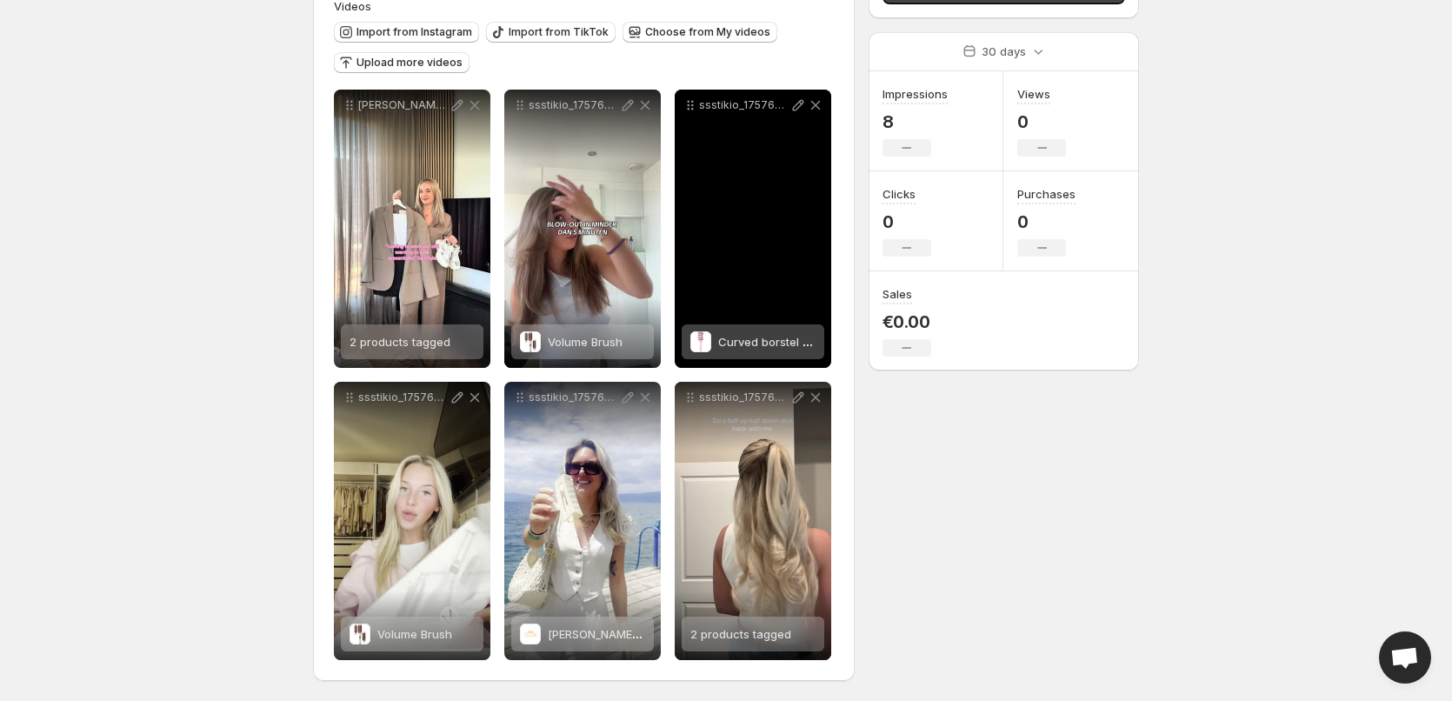
scroll to position [181, 0]
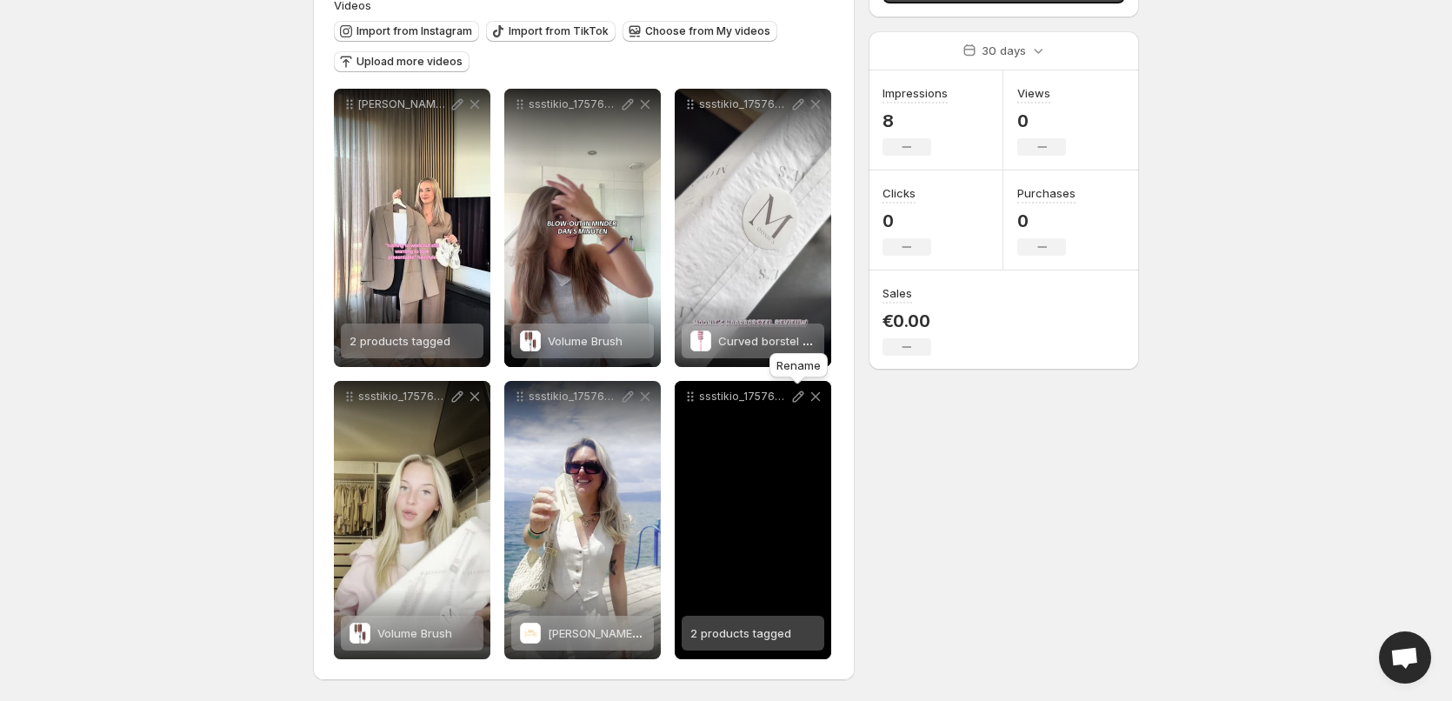
click at [796, 396] on icon at bounding box center [798, 396] width 11 height 11
click at [747, 472] on div "ssstikio_1757663001111" at bounding box center [753, 520] width 156 height 278
click at [768, 475] on div "ssstikio_1757663001111" at bounding box center [753, 520] width 156 height 278
